Goal: Obtain resource: Obtain resource

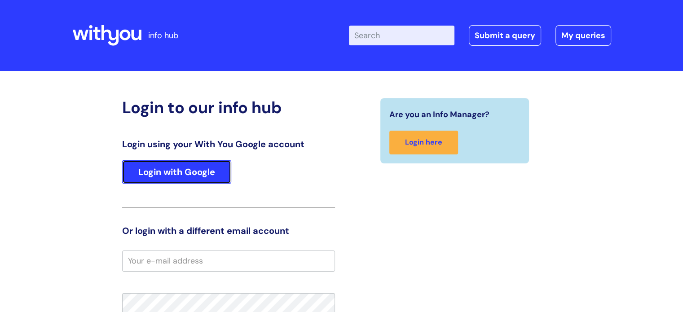
click at [191, 172] on link "Login with Google" at bounding box center [176, 171] width 109 height 23
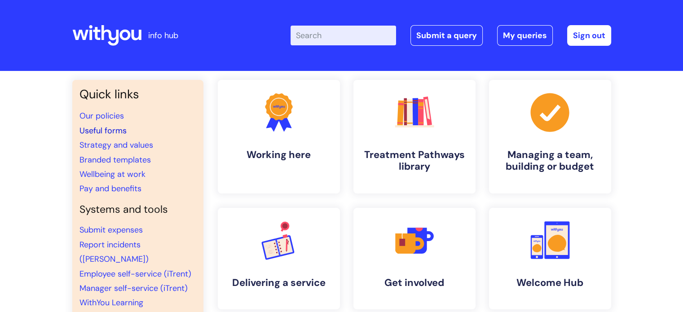
click at [117, 129] on link "Useful forms" at bounding box center [102, 130] width 47 height 11
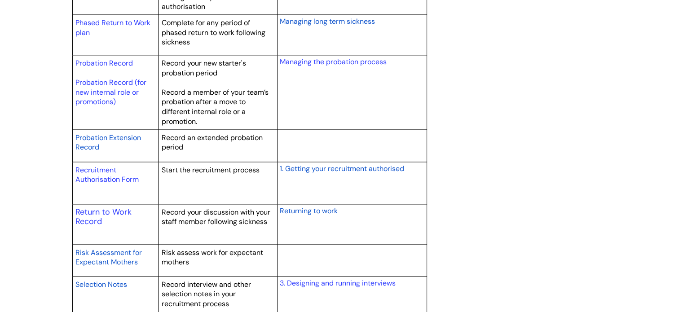
scroll to position [1271, 0]
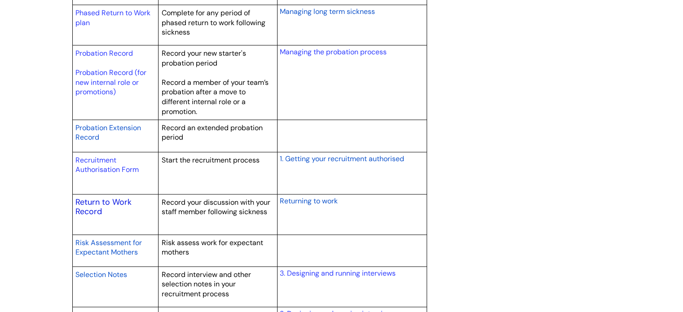
click at [102, 198] on link "Return to Work Record" at bounding box center [103, 207] width 56 height 21
